Goal: Information Seeking & Learning: Learn about a topic

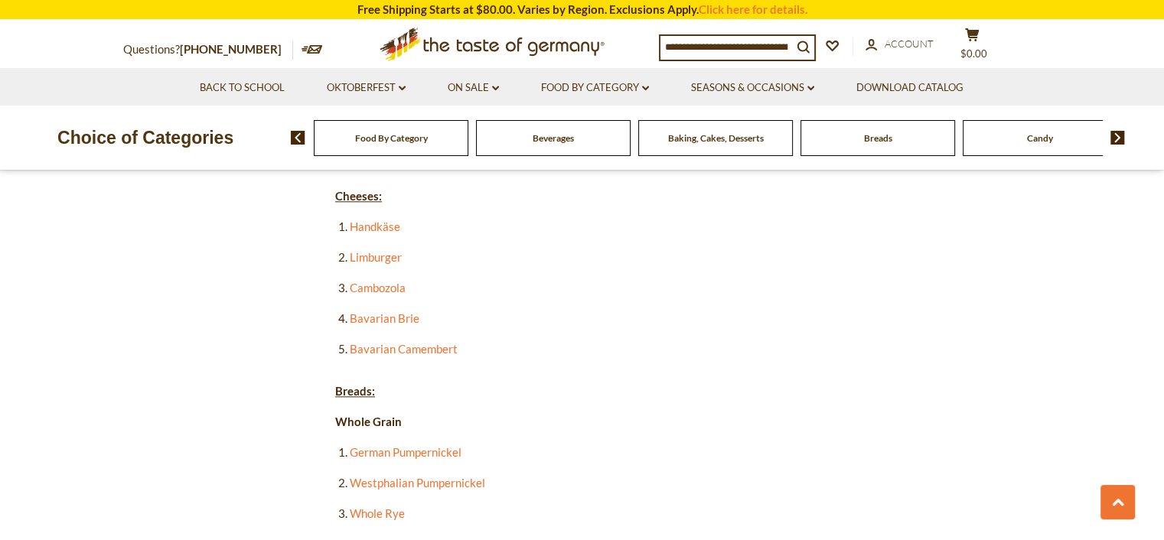
scroll to position [1607, 0]
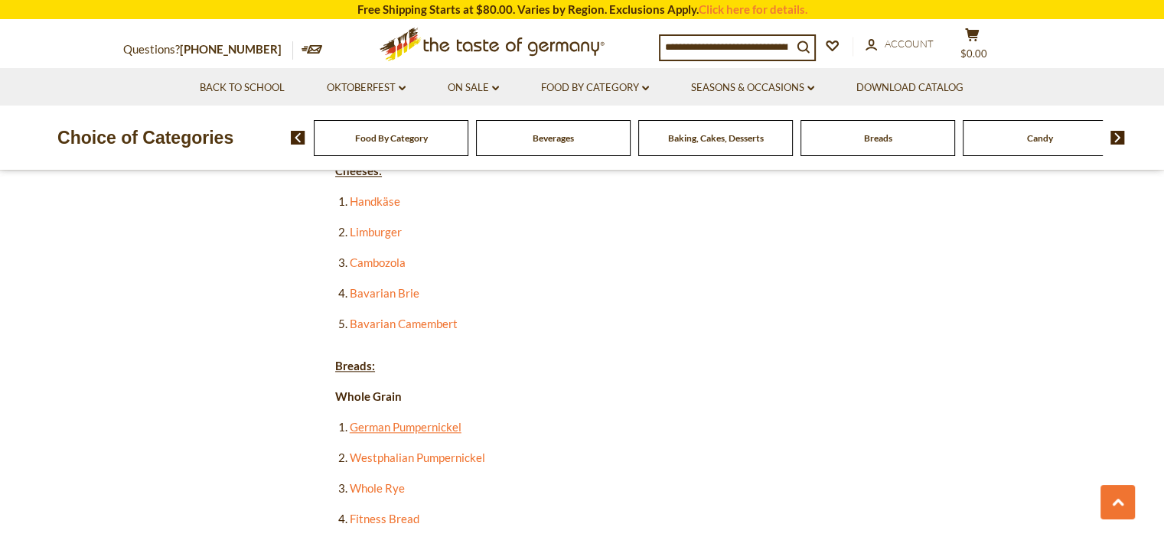
click at [429, 420] on link "German Pumpernickel" at bounding box center [406, 427] width 112 height 14
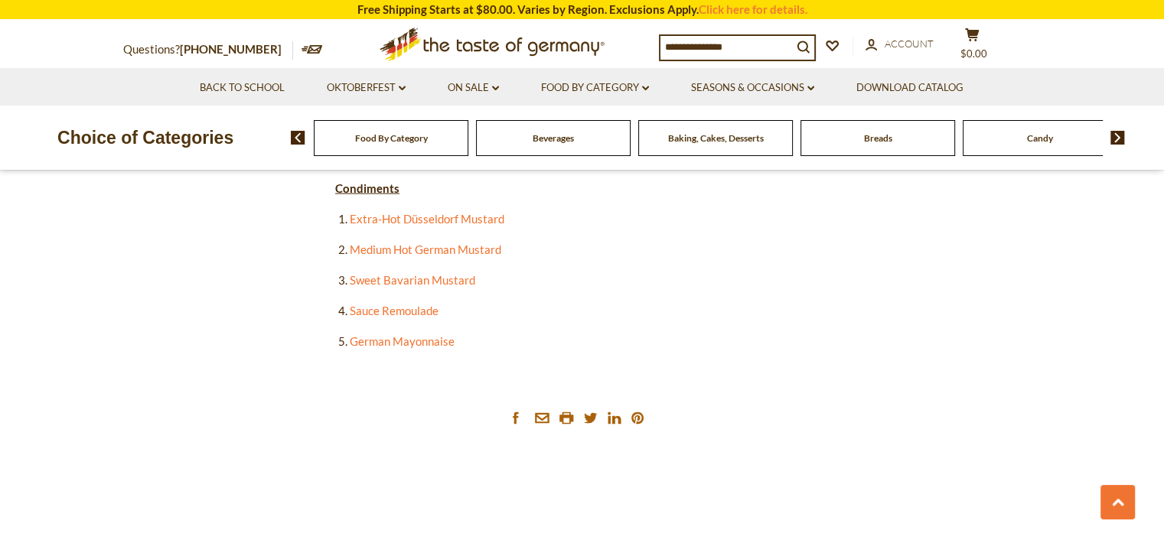
scroll to position [3137, 0]
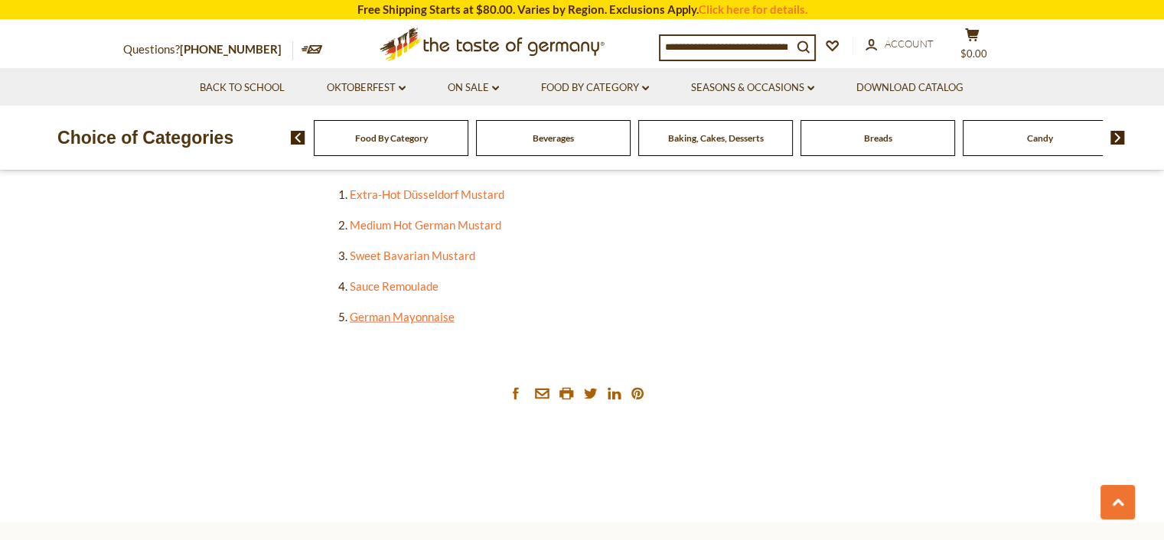
click at [365, 310] on link "German Mayonnaise" at bounding box center [402, 317] width 105 height 14
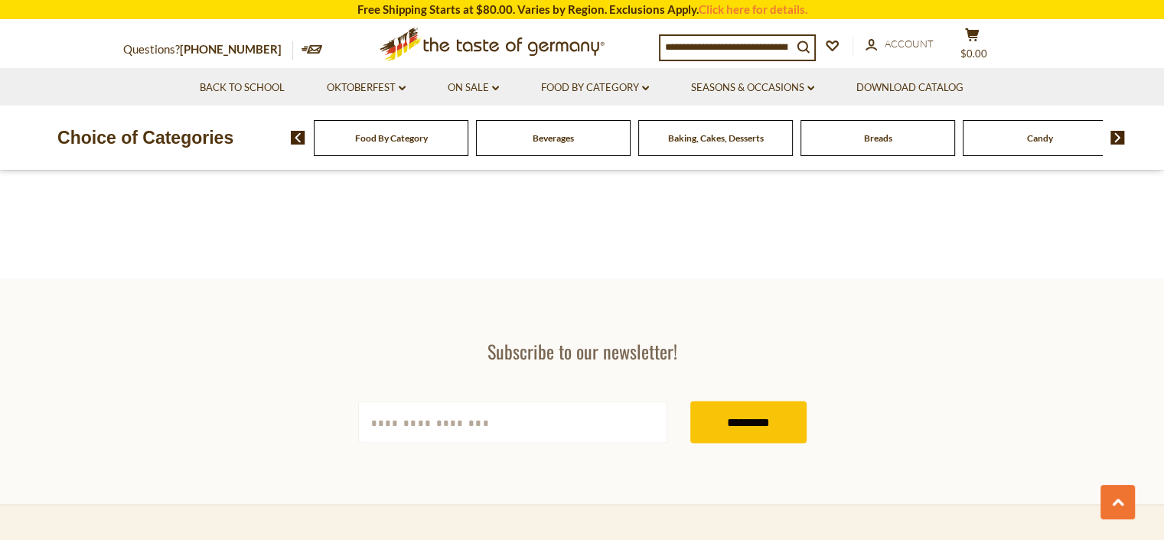
scroll to position [2525, 0]
